Goal: Task Accomplishment & Management: Complete application form

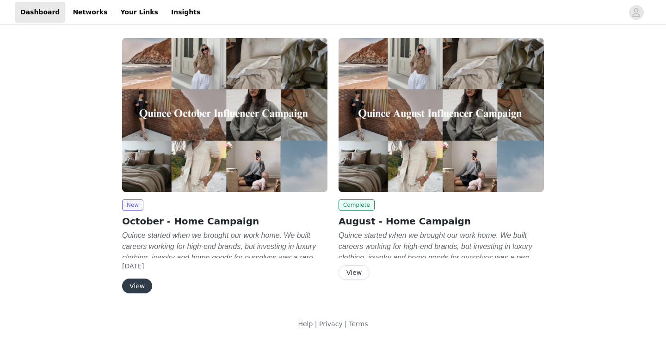
click at [132, 291] on button "View" at bounding box center [137, 285] width 30 height 15
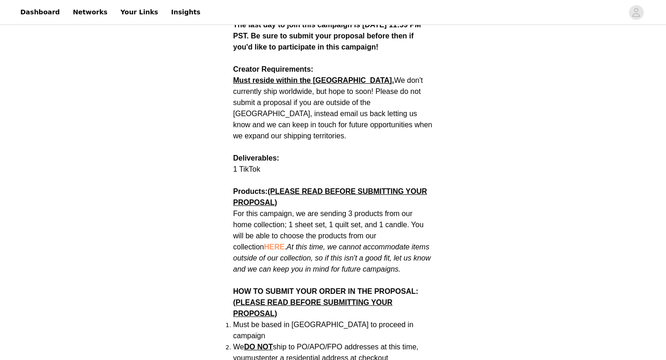
scroll to position [413, 0]
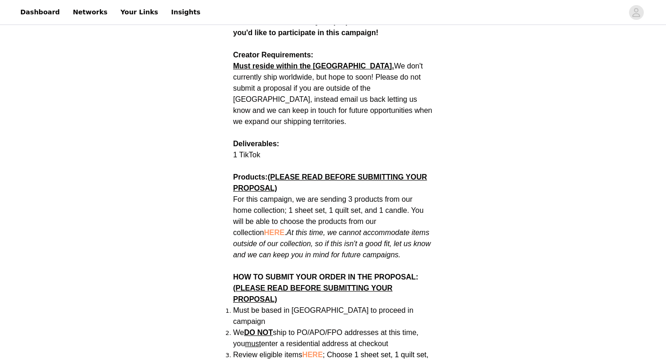
click at [264, 228] on span "HERE" at bounding box center [274, 232] width 20 height 8
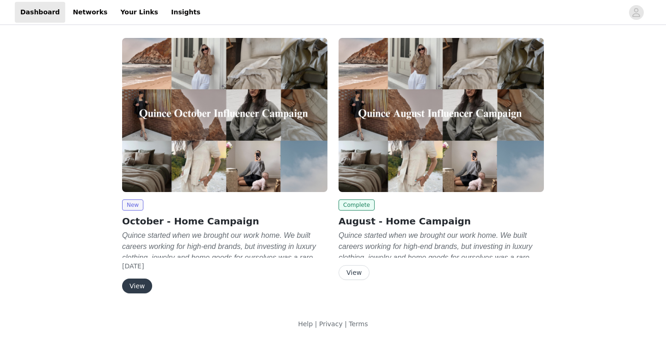
click at [141, 282] on button "View" at bounding box center [137, 285] width 30 height 15
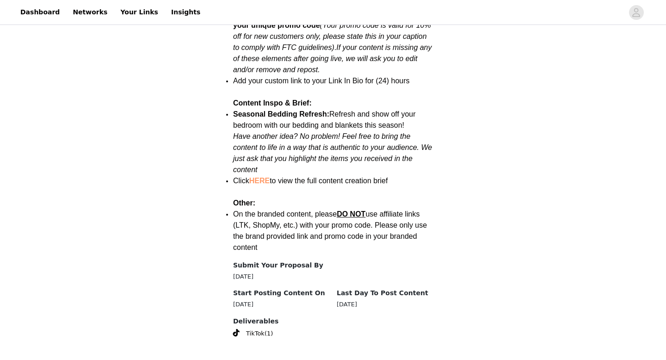
scroll to position [1182, 0]
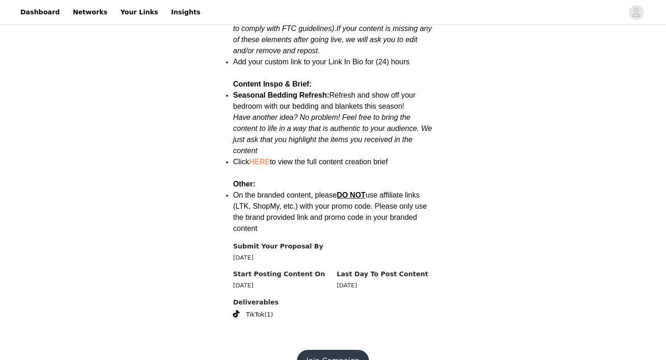
click at [327, 349] on button "Join Campaign" at bounding box center [333, 360] width 72 height 22
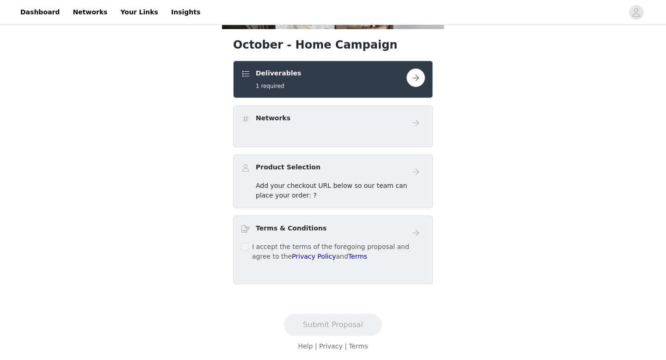
scroll to position [165, 0]
click at [366, 167] on div "Product Selection" at bounding box center [323, 168] width 165 height 13
click at [376, 125] on div "Networks" at bounding box center [323, 119] width 165 height 13
click at [424, 80] on button "button" at bounding box center [415, 77] width 18 height 18
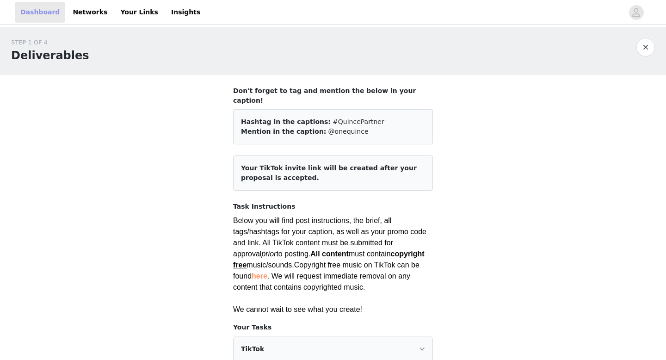
click at [41, 15] on link "Dashboard" at bounding box center [40, 12] width 50 height 21
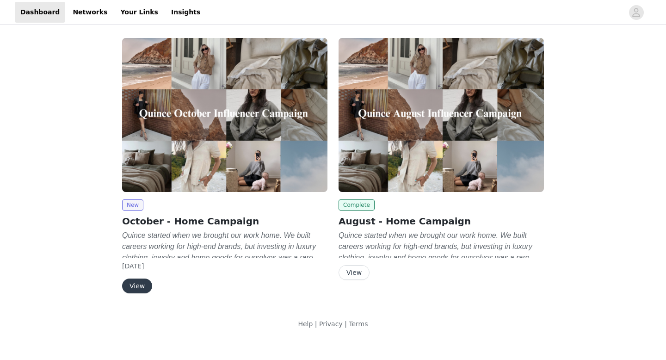
click at [142, 286] on button "View" at bounding box center [137, 285] width 30 height 15
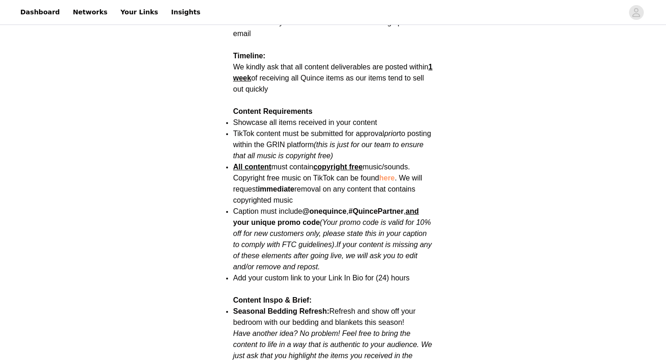
scroll to position [950, 0]
